Goal: Task Accomplishment & Management: Manage account settings

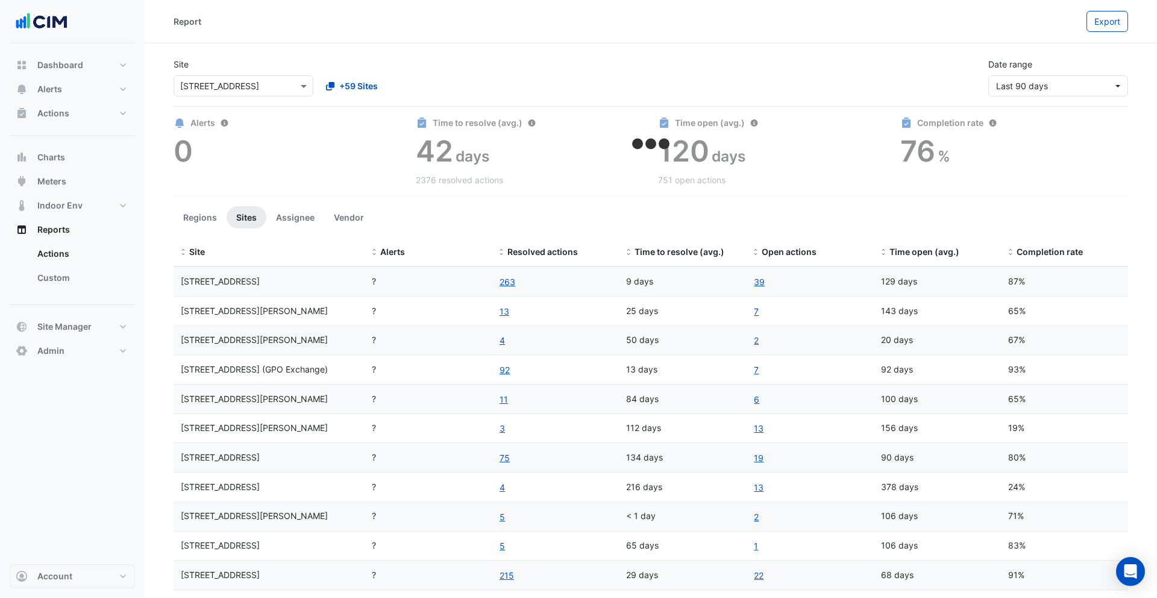
click at [908, 283] on div "129 days" at bounding box center [937, 282] width 113 height 14
drag, startPoint x: 655, startPoint y: 284, endPoint x: 662, endPoint y: 284, distance: 7.2
click at [662, 284] on div "9 days" at bounding box center [682, 282] width 113 height 14
drag, startPoint x: 893, startPoint y: 285, endPoint x: 913, endPoint y: 286, distance: 19.3
click at [913, 286] on div "129 days" at bounding box center [937, 282] width 113 height 14
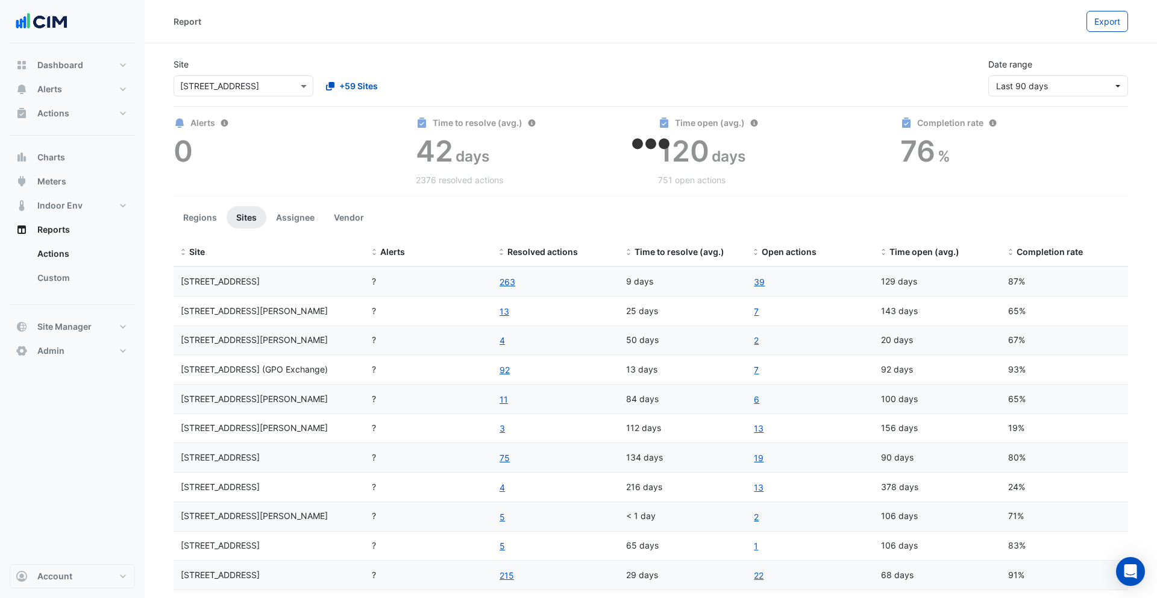
click at [903, 286] on div "129 days" at bounding box center [937, 282] width 113 height 14
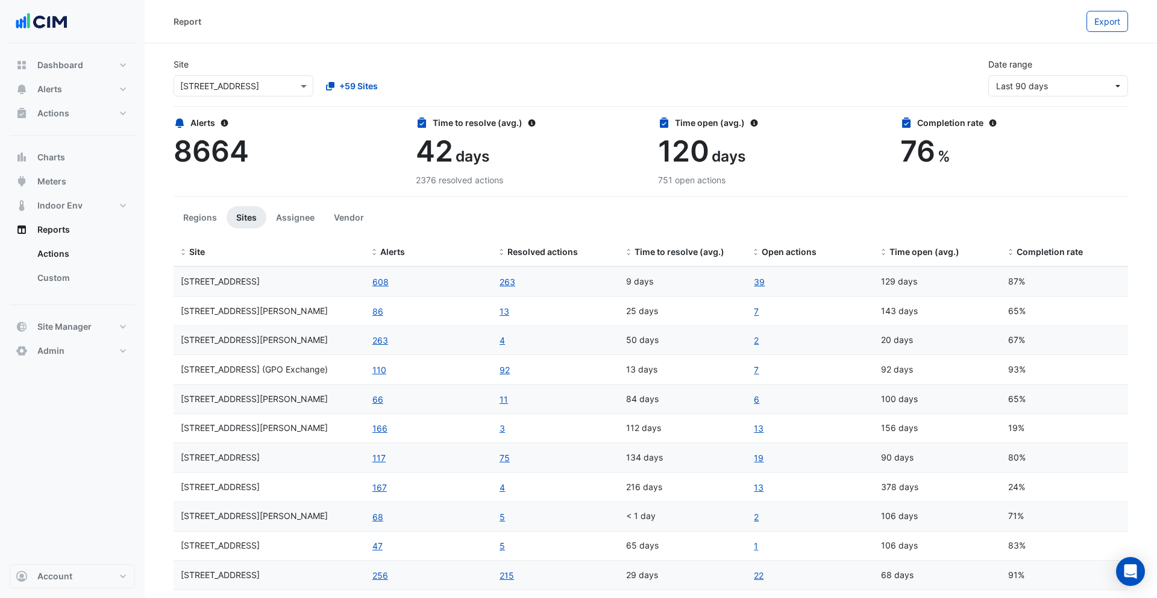
drag, startPoint x: 659, startPoint y: 181, endPoint x: 717, endPoint y: 180, distance: 57.9
click at [717, 180] on div "751 open actions" at bounding box center [772, 180] width 228 height 13
click at [380, 283] on button "608" at bounding box center [380, 282] width 17 height 14
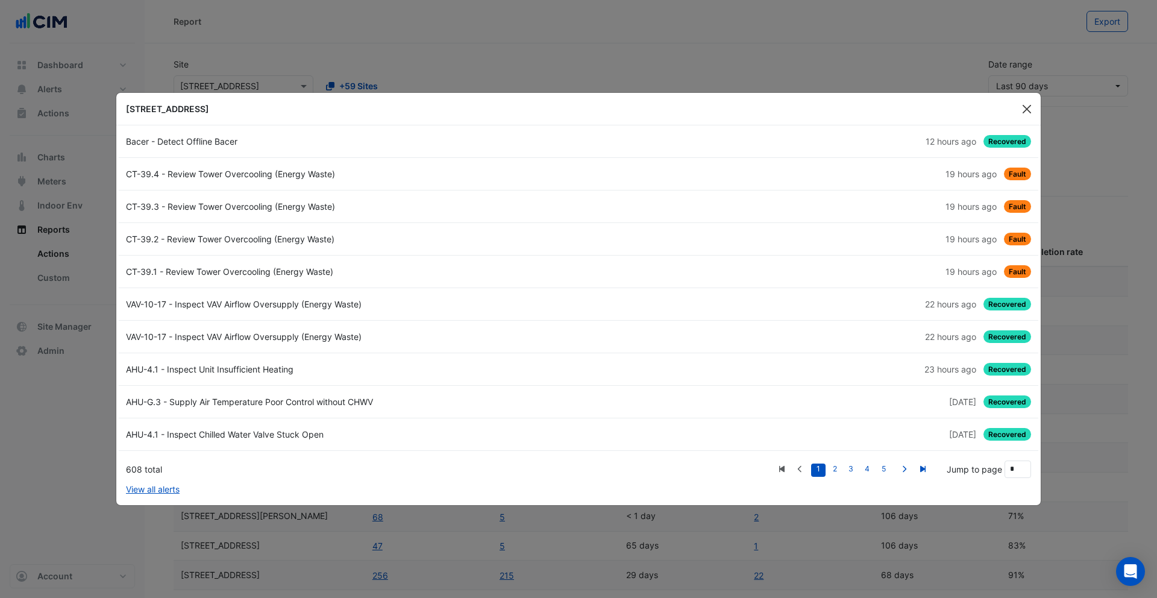
click at [1021, 110] on button "Close" at bounding box center [1027, 109] width 18 height 18
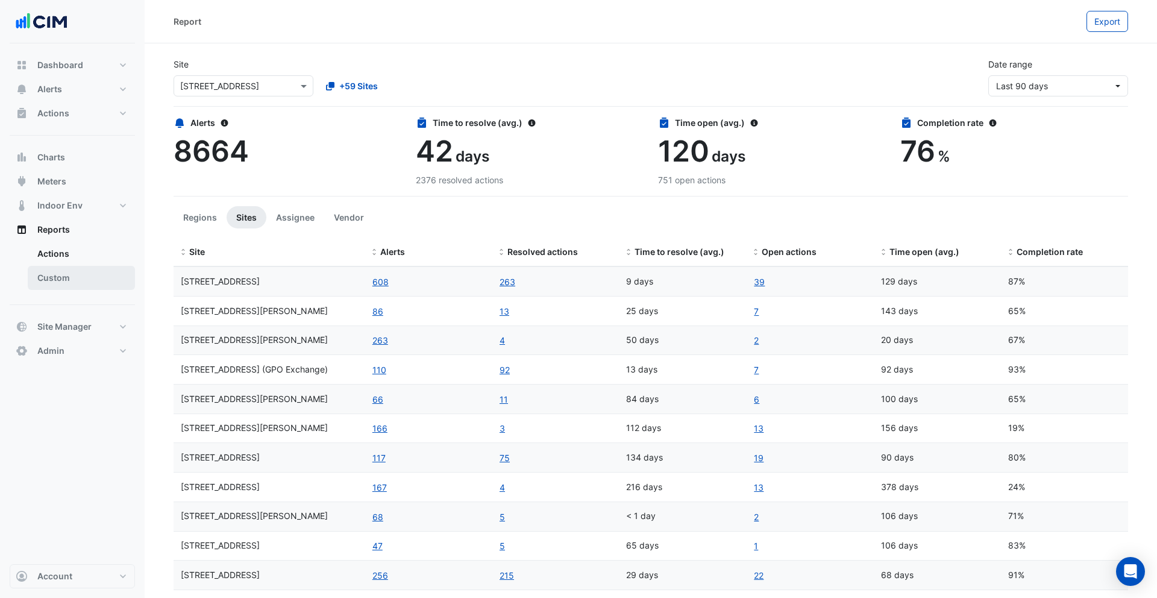
click at [69, 273] on link "Custom" at bounding box center [81, 278] width 107 height 24
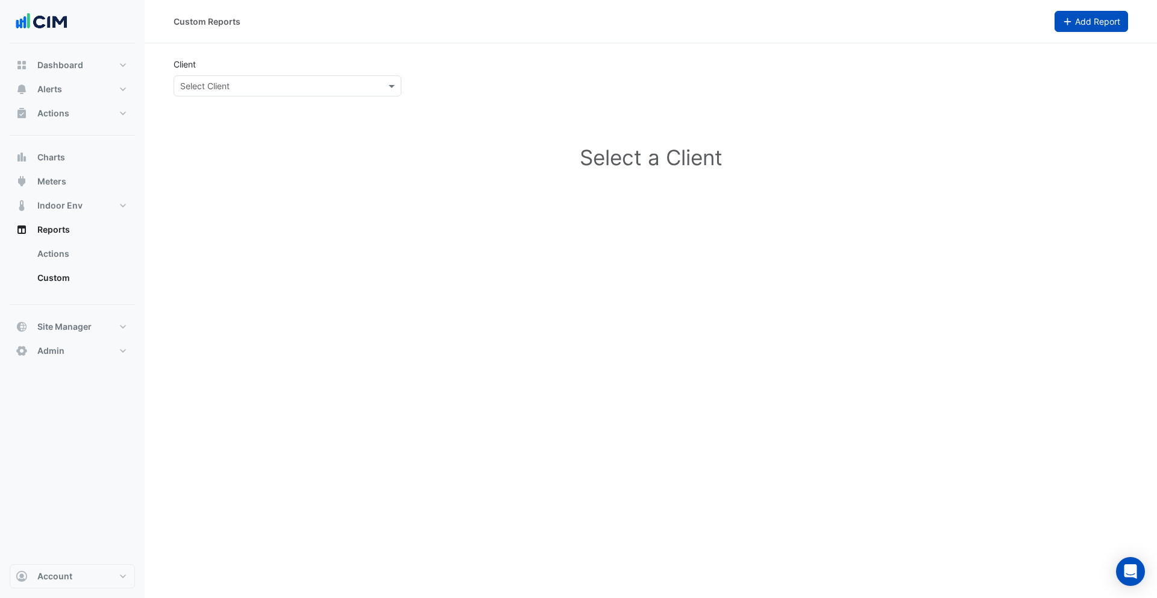
click at [1055, 17] on button "Add Report" at bounding box center [1092, 21] width 74 height 21
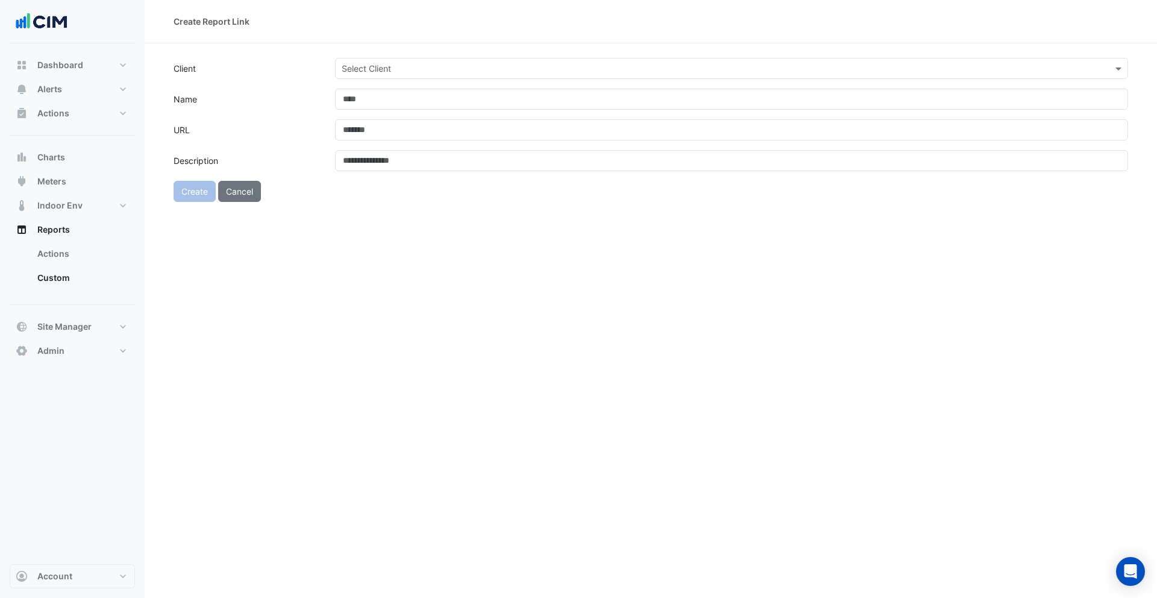
click at [357, 69] on input "text" at bounding box center [720, 69] width 756 height 13
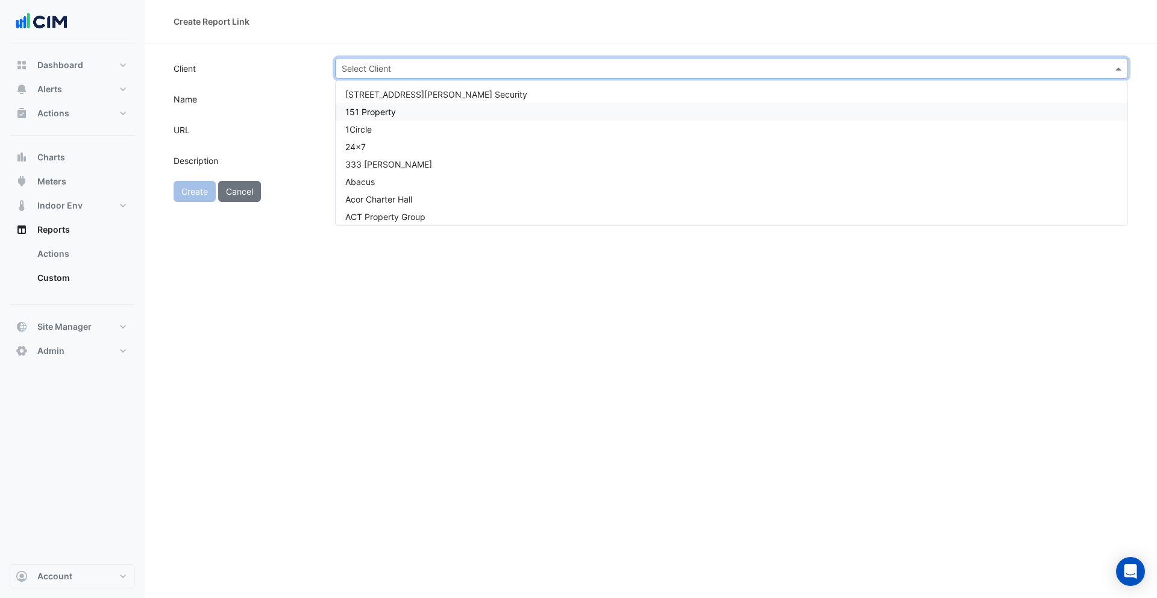
click at [358, 107] on span "151 Property" at bounding box center [370, 112] width 51 height 10
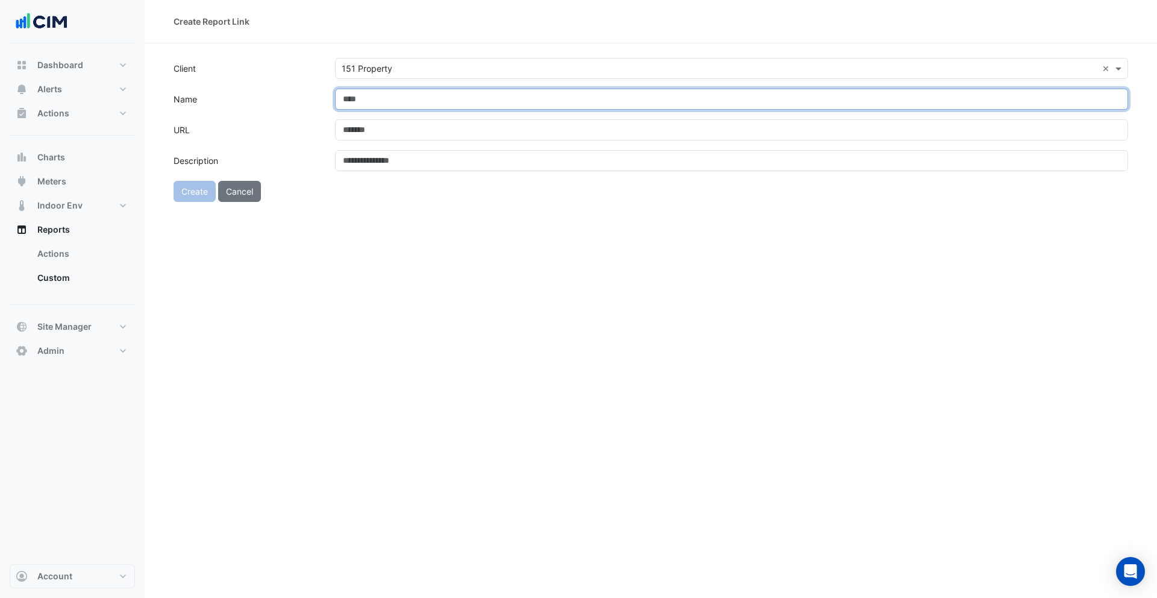
click at [383, 101] on input "Name" at bounding box center [731, 99] width 793 height 21
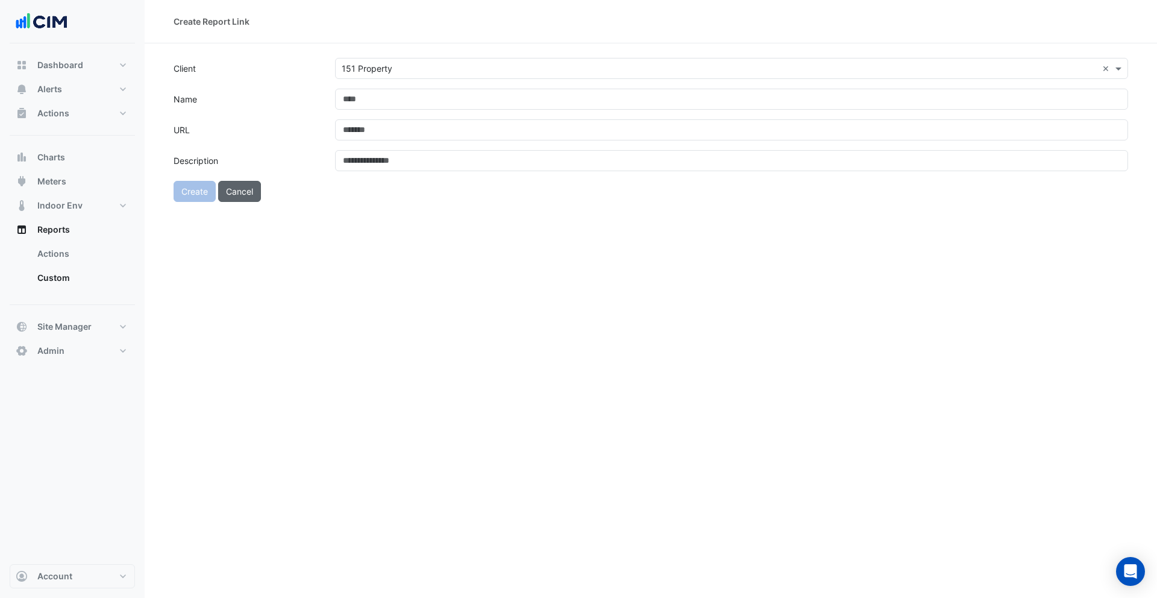
click at [253, 188] on form "Client × 151 Property × Name URL Description Create Cancel" at bounding box center [651, 130] width 955 height 144
click at [253, 200] on button "Cancel" at bounding box center [239, 204] width 43 height 21
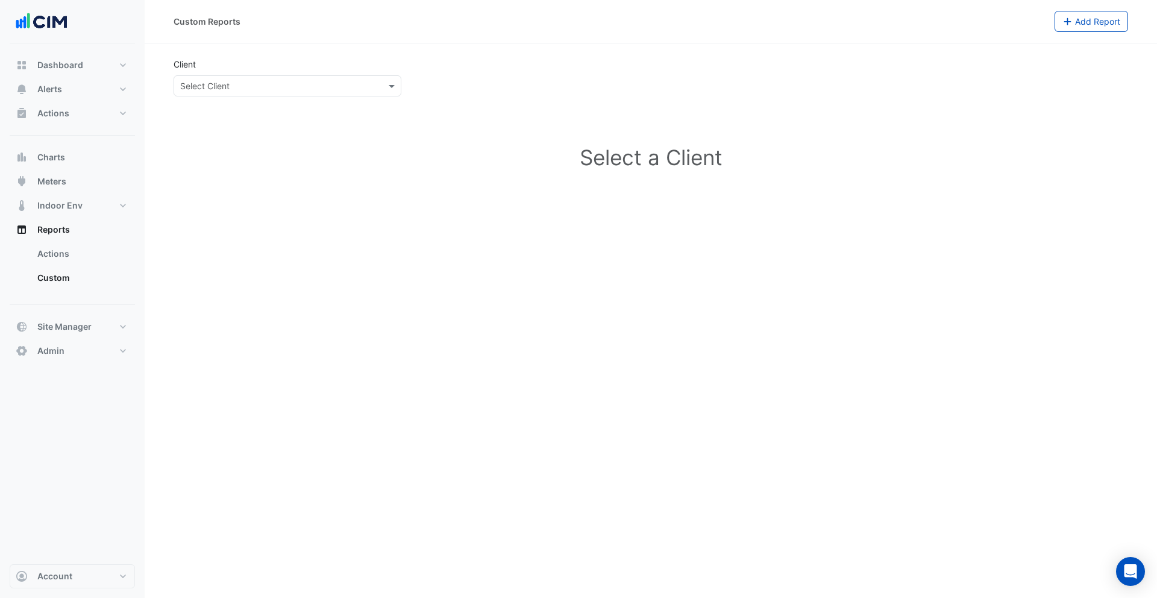
click at [286, 84] on input "text" at bounding box center [275, 86] width 190 height 13
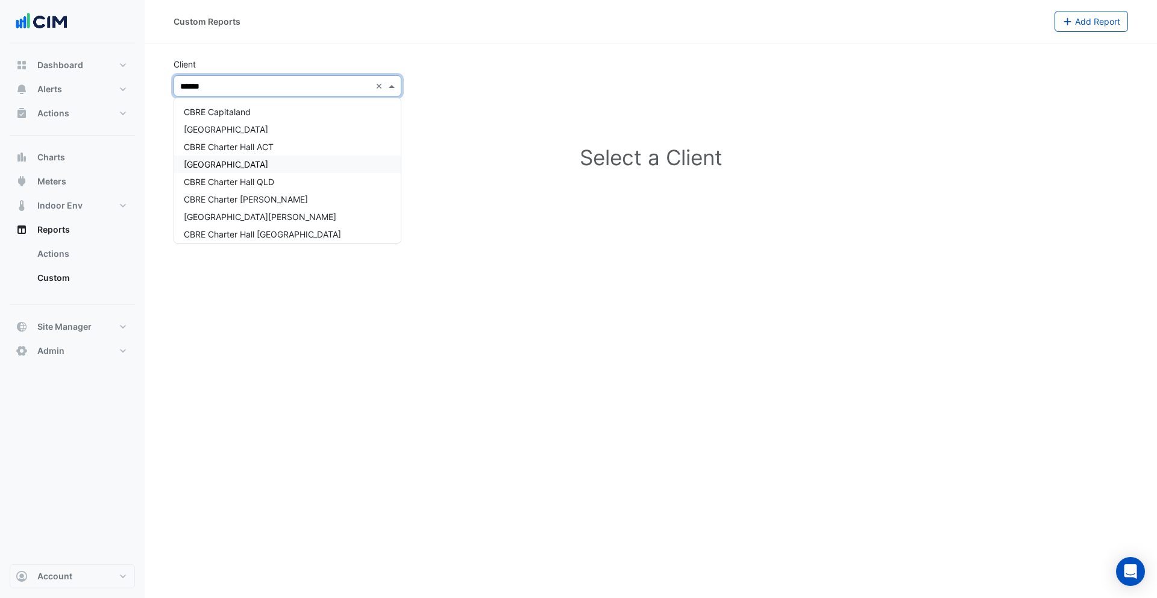
type input "*******"
click at [288, 119] on div "CBRE Charter Hall" at bounding box center [287, 111] width 227 height 17
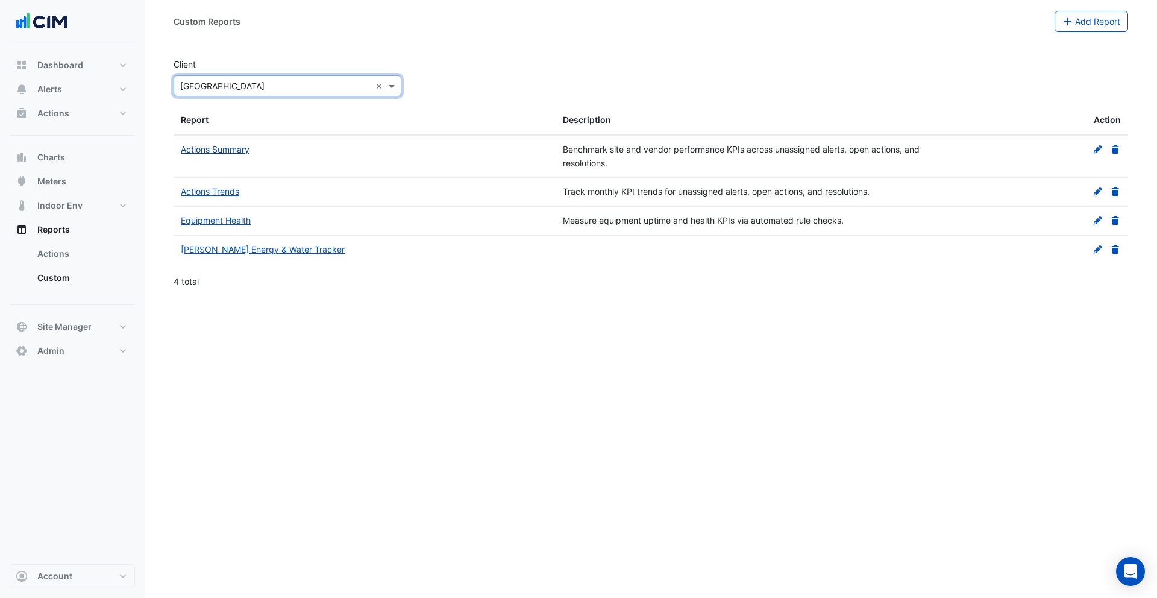
click at [230, 151] on link "Actions Summary" at bounding box center [215, 149] width 69 height 10
click at [72, 249] on link "Actions" at bounding box center [81, 254] width 107 height 24
select select "***"
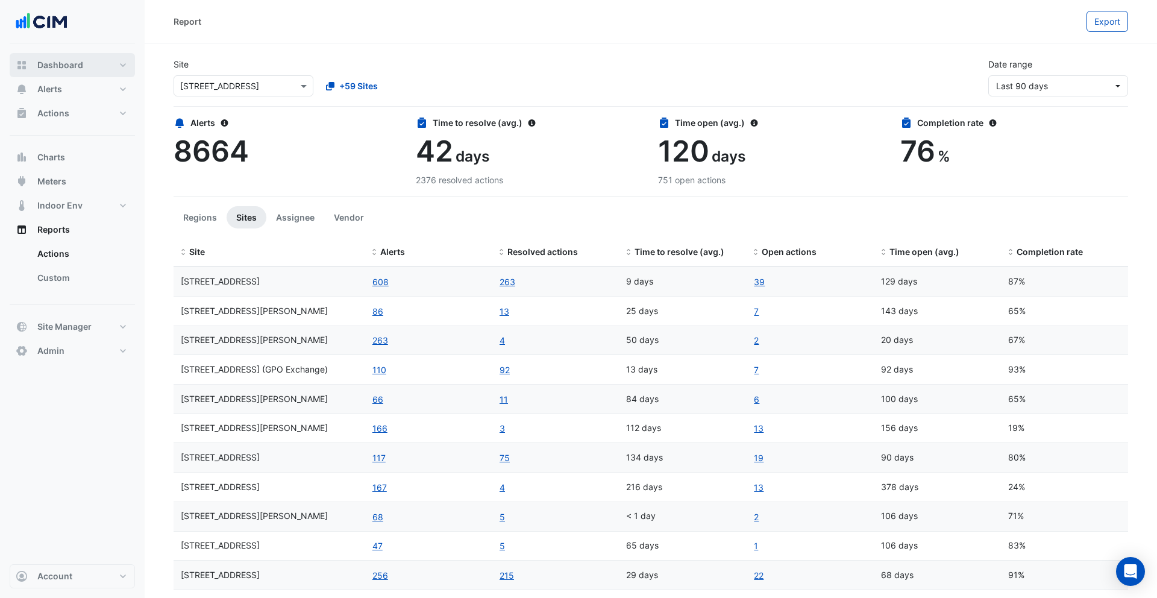
click at [73, 62] on span "Dashboard" at bounding box center [60, 65] width 46 height 12
select select "***"
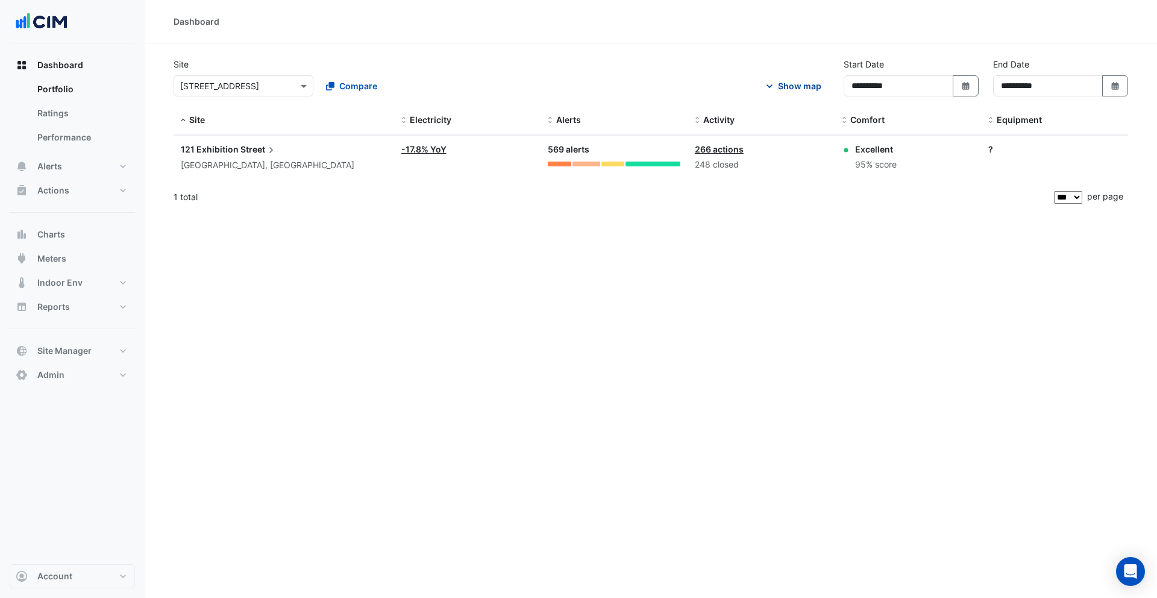
click at [812, 86] on div "Show map" at bounding box center [799, 86] width 43 height 13
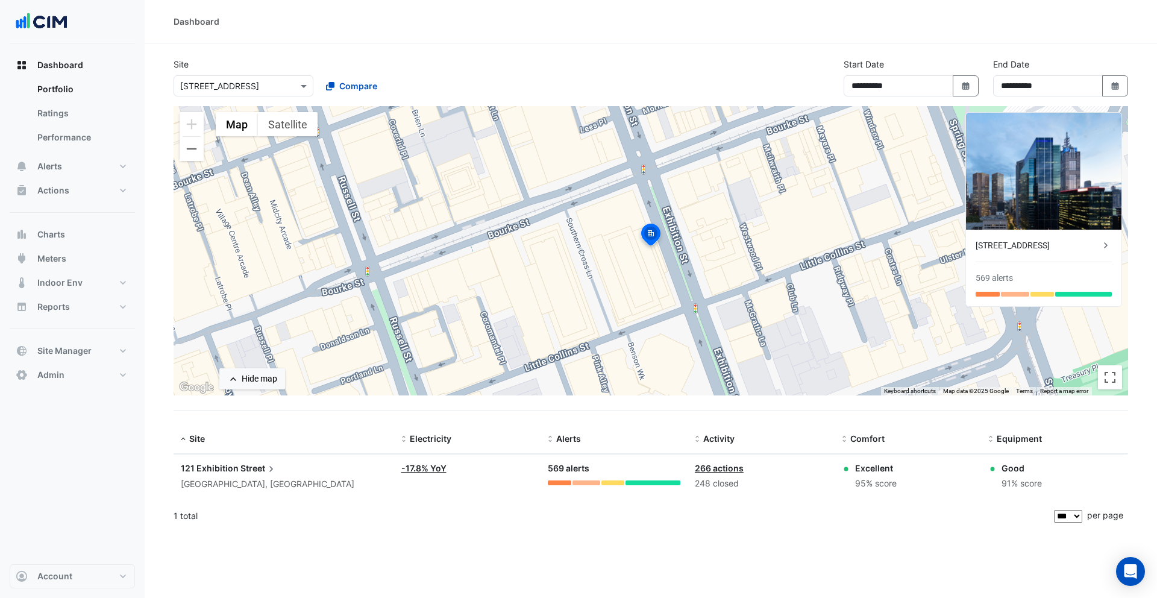
click at [86, 319] on div "Reports Actions Custom" at bounding box center [72, 312] width 125 height 34
click at [86, 310] on button "Reports" at bounding box center [72, 307] width 125 height 24
select select "***"
